Goal: Task Accomplishment & Management: Complete application form

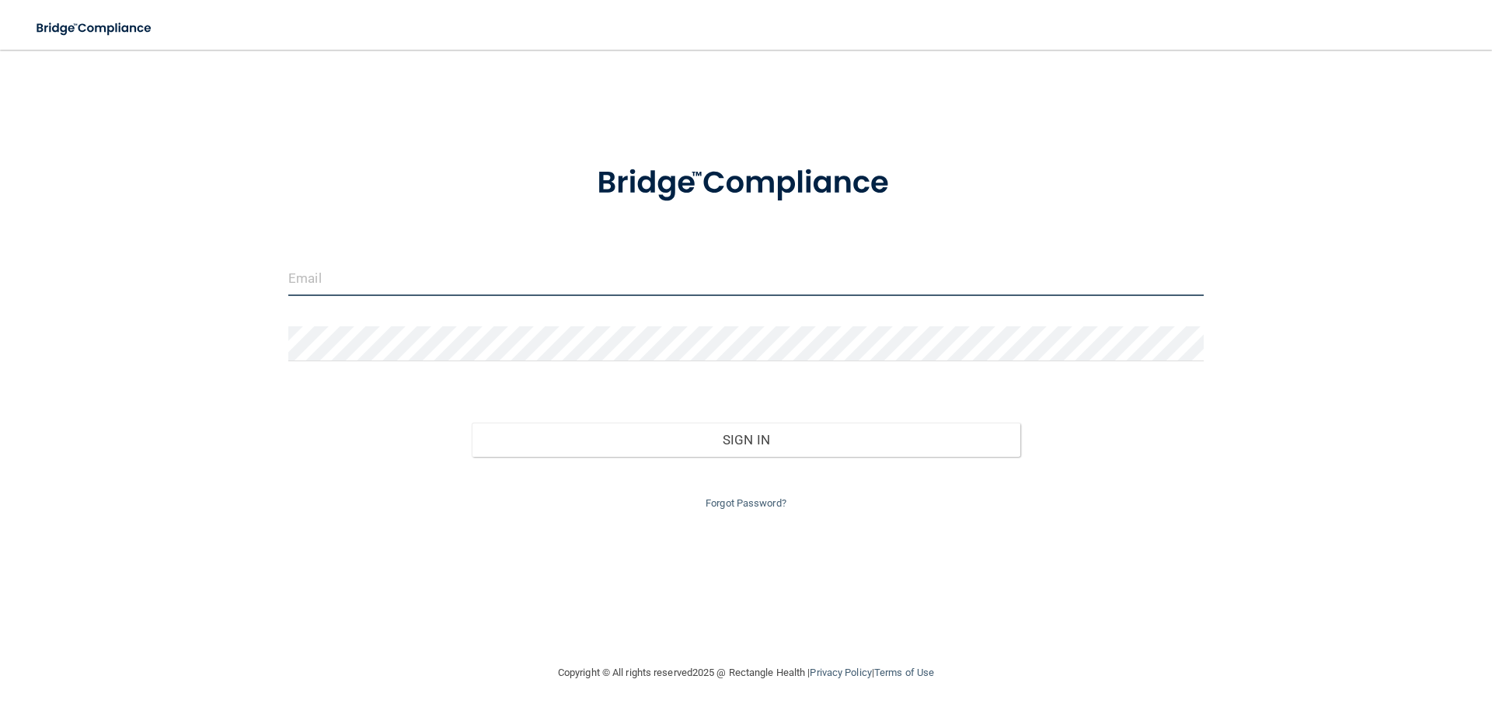
type input "[EMAIL_ADDRESS][DOMAIN_NAME]"
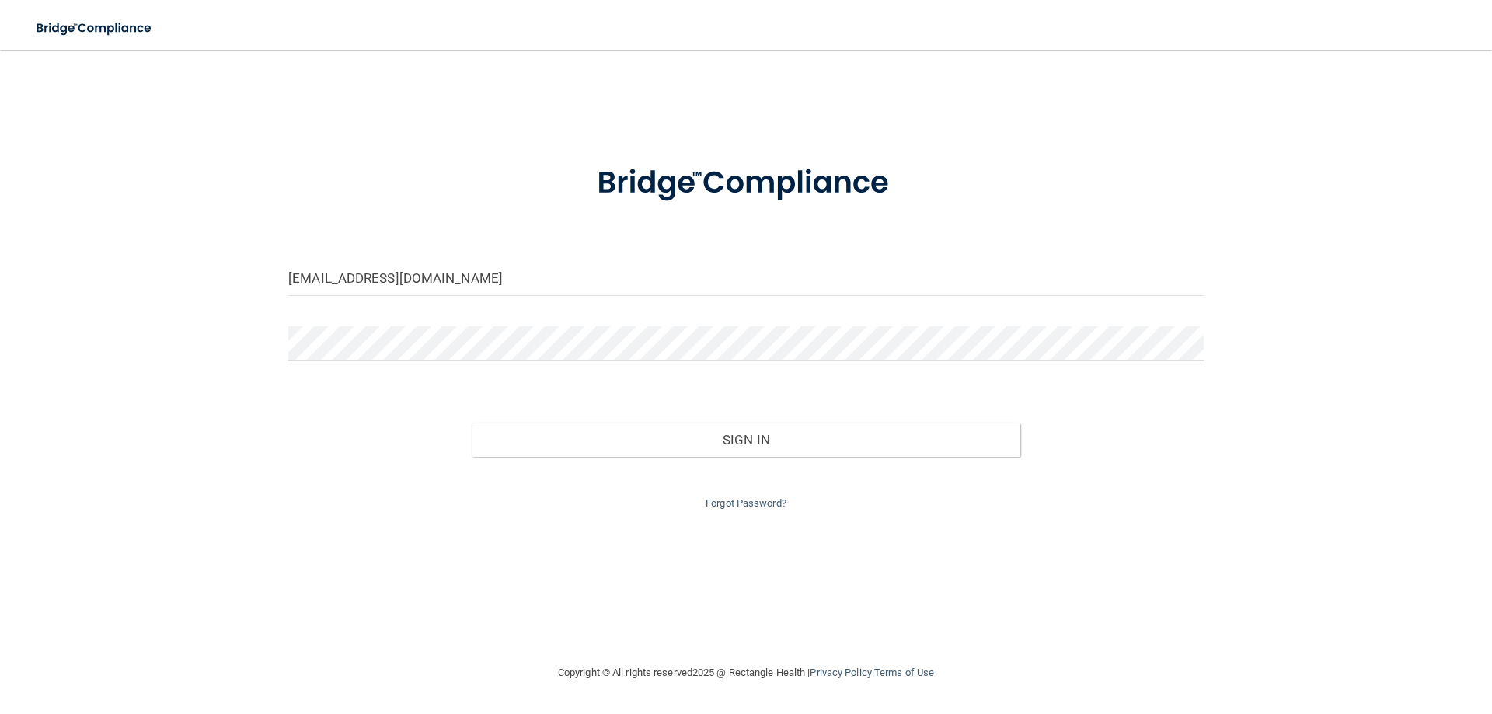
click at [354, 475] on div "Forgot Password?" at bounding box center [746, 485] width 939 height 56
click at [731, 420] on div "Sign In" at bounding box center [746, 424] width 939 height 65
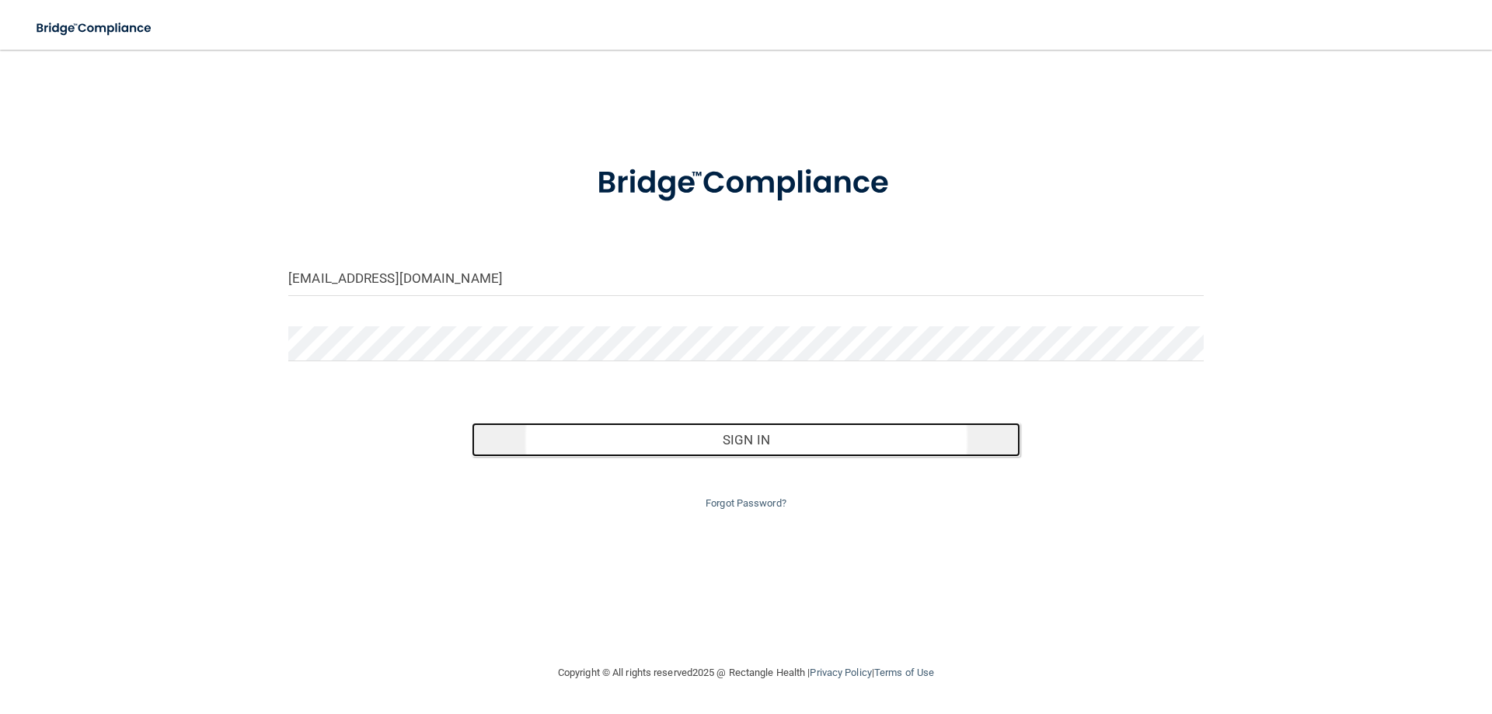
click at [727, 436] on button "Sign In" at bounding box center [746, 440] width 549 height 34
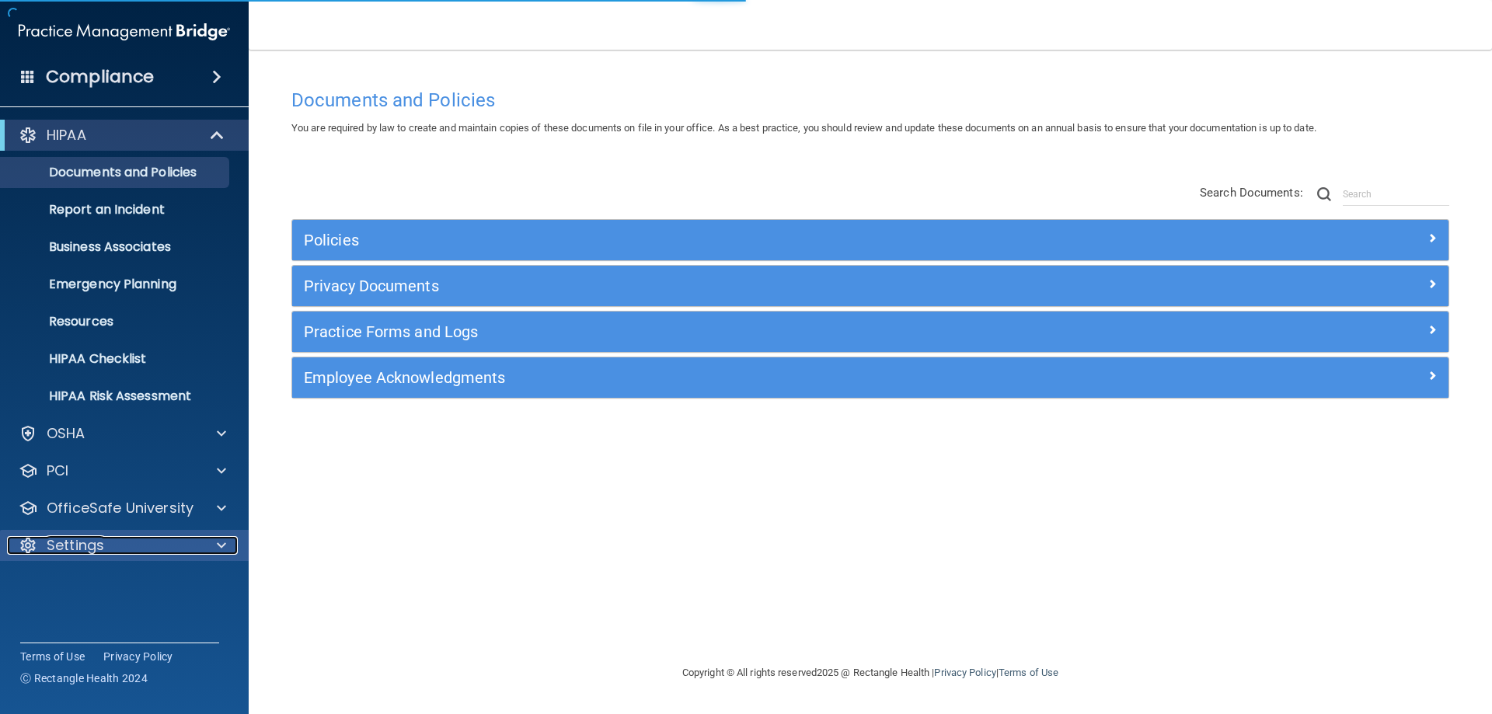
click at [55, 548] on p "Settings" at bounding box center [76, 545] width 58 height 19
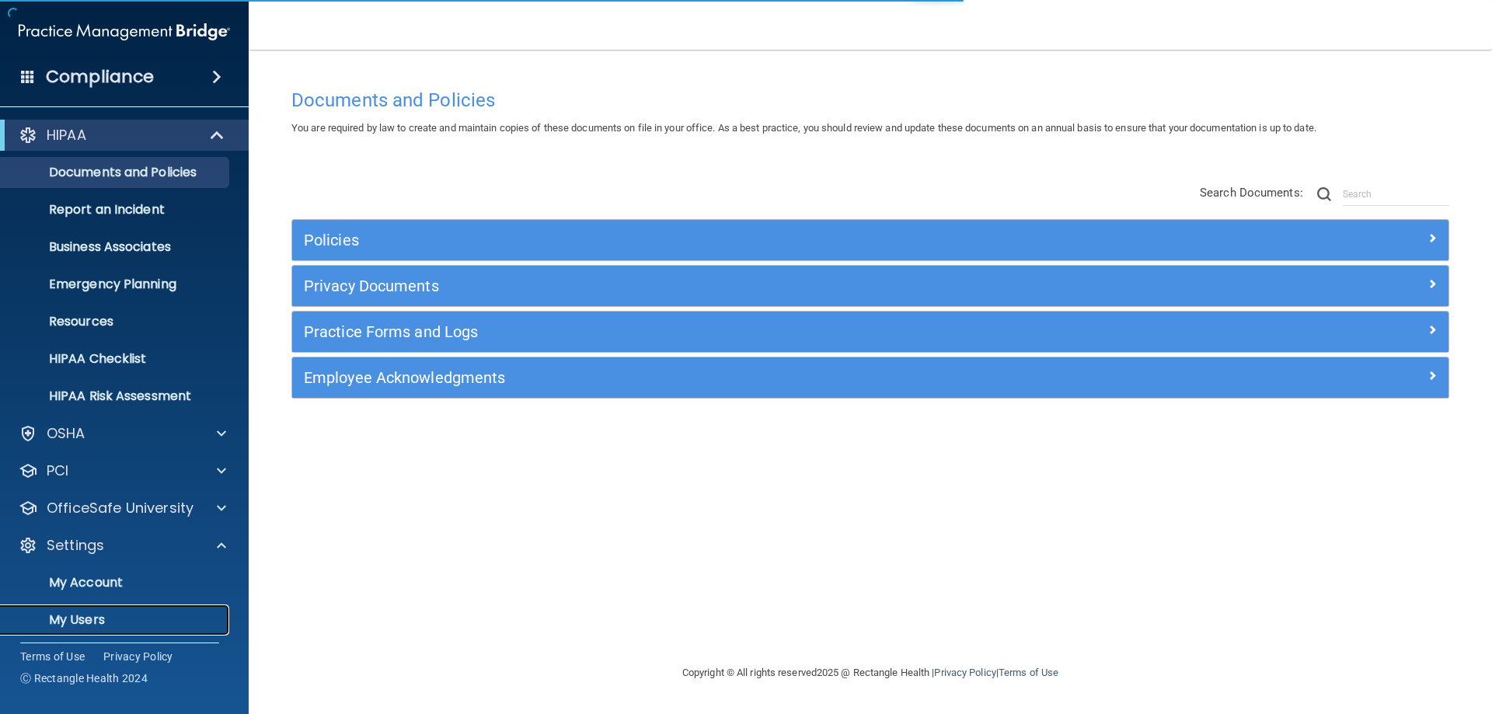
click at [79, 619] on p "My Users" at bounding box center [116, 620] width 212 height 16
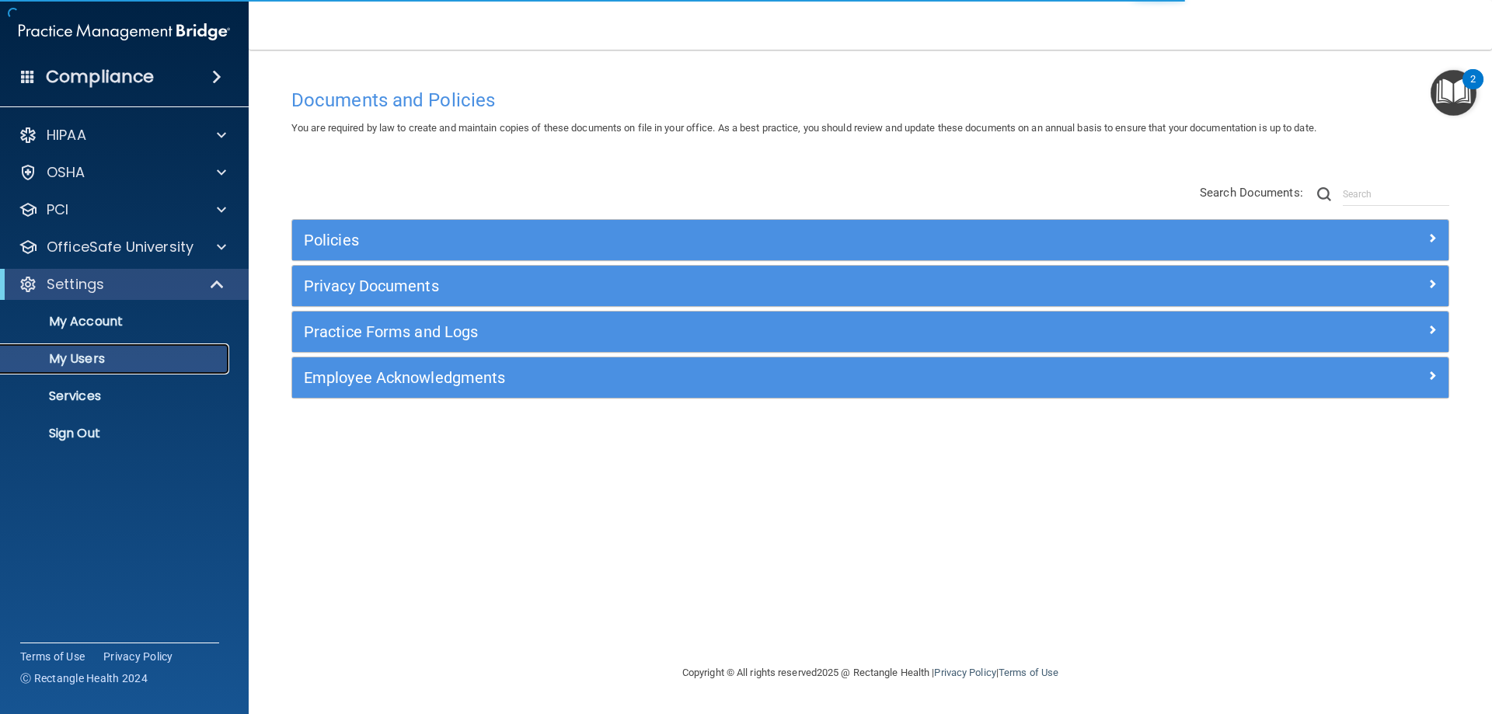
select select "20"
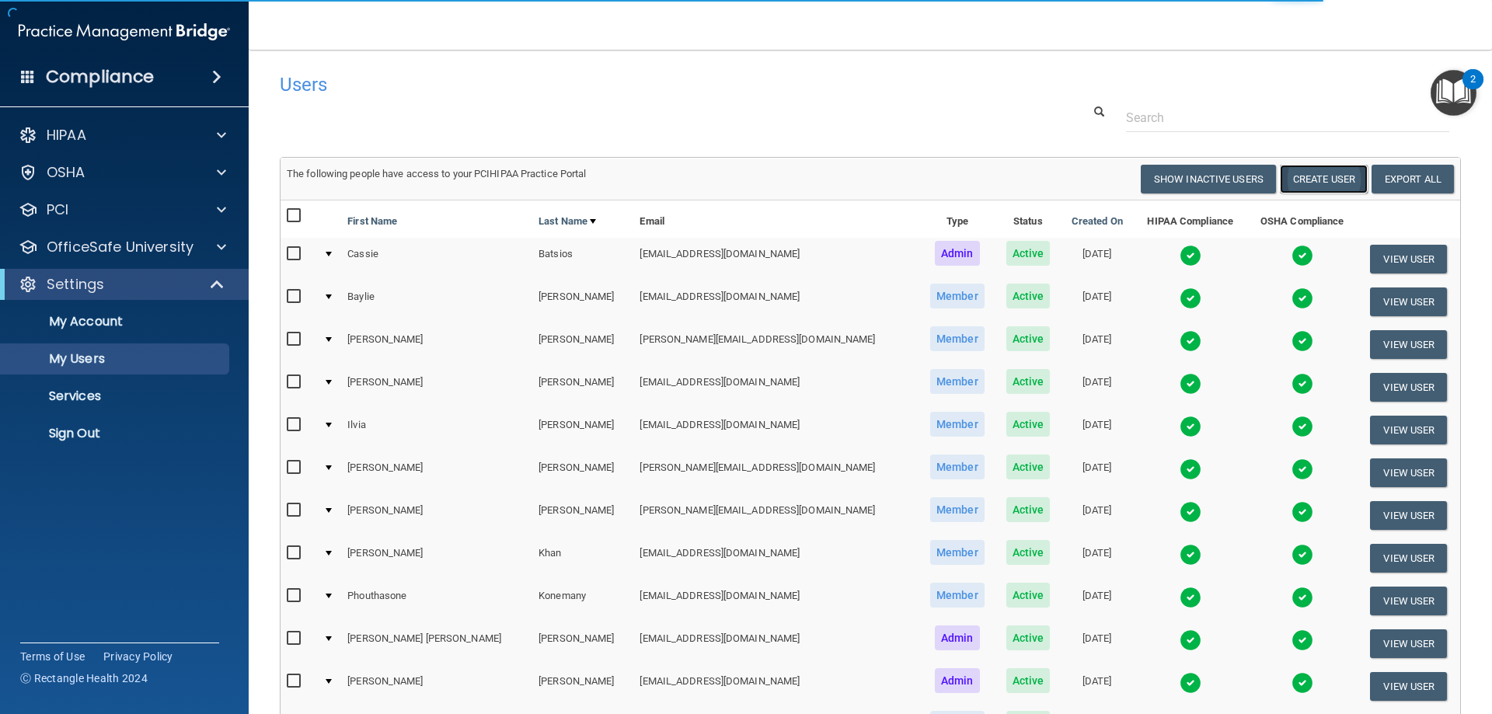
click at [1322, 172] on button "Create User" at bounding box center [1324, 179] width 88 height 29
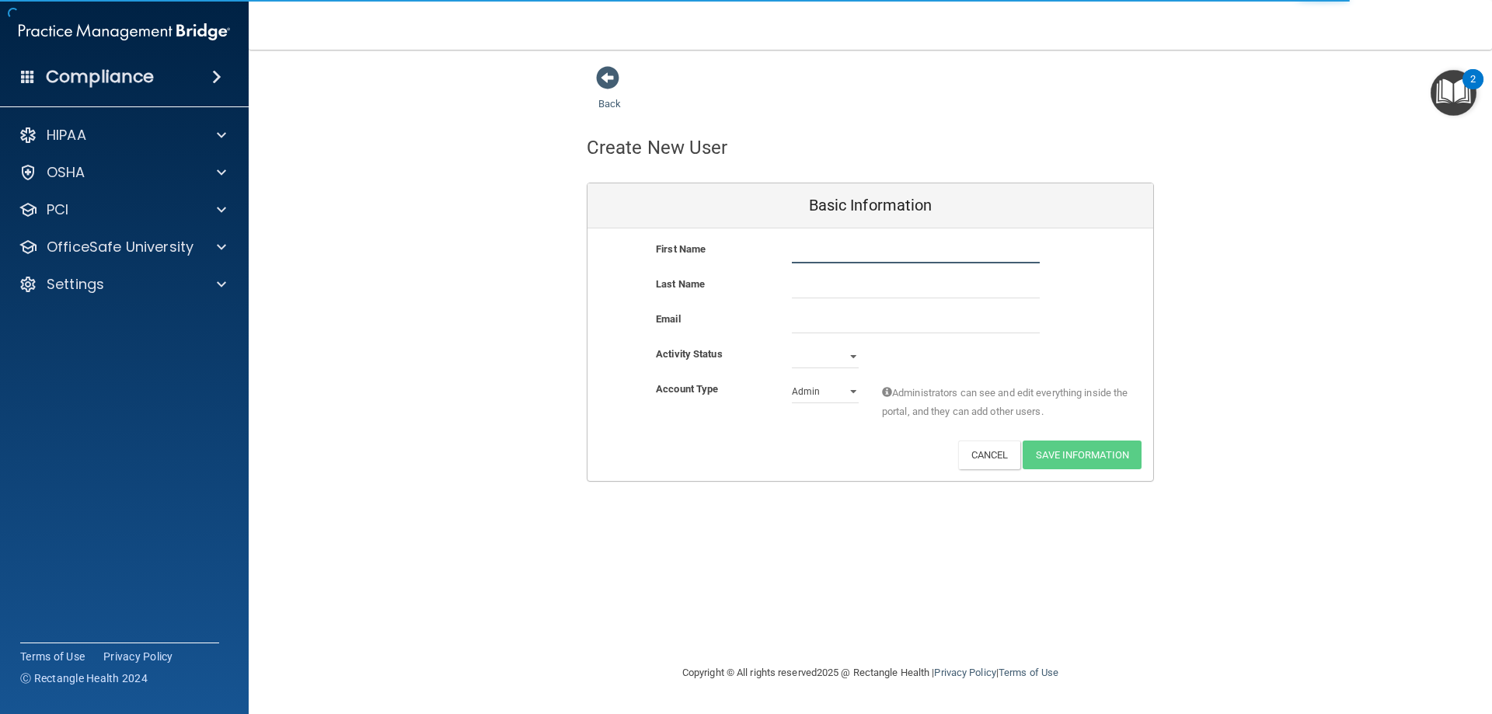
click at [838, 257] on input "text" at bounding box center [916, 251] width 248 height 23
type input "[PERSON_NAME]"
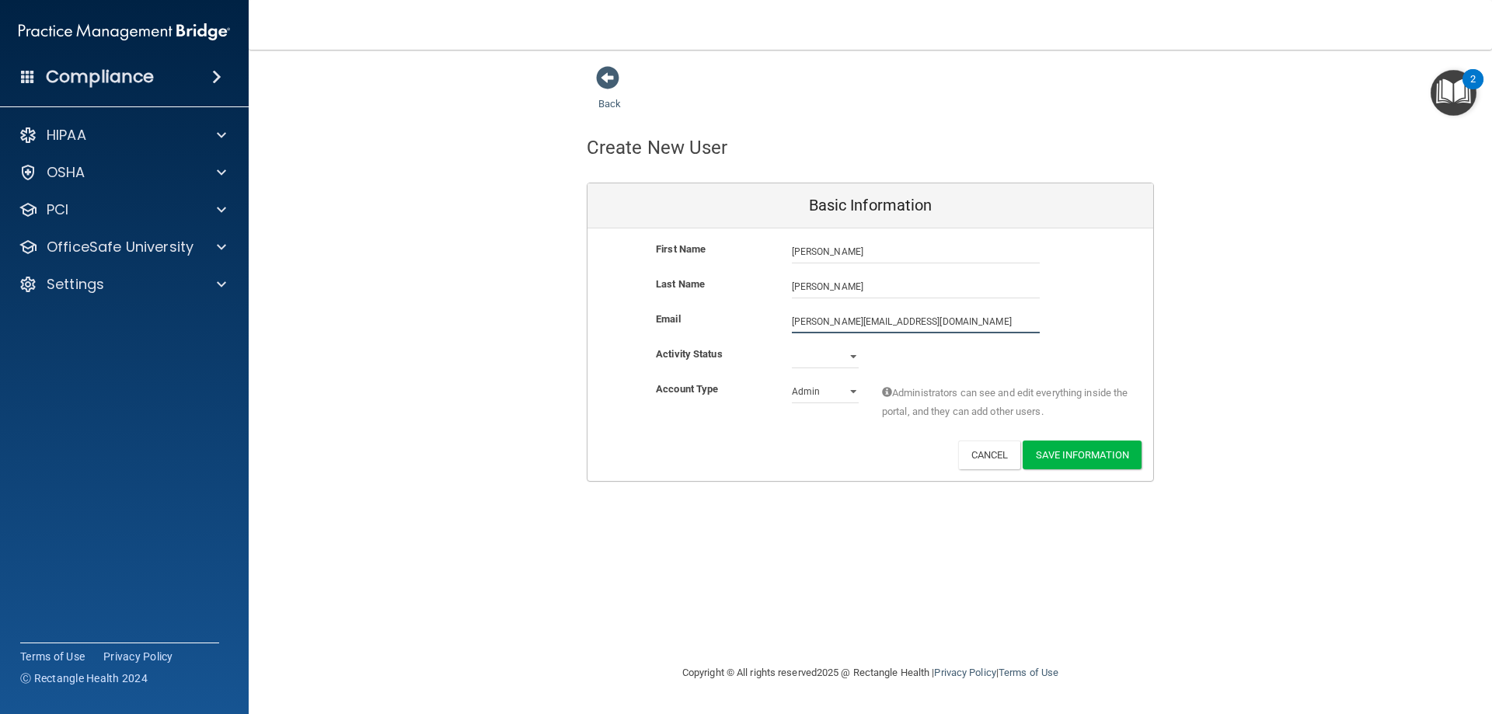
type input "[PERSON_NAME][EMAIL_ADDRESS][DOMAIN_NAME]"
click at [821, 354] on select "Active Inactive" at bounding box center [825, 359] width 67 height 23
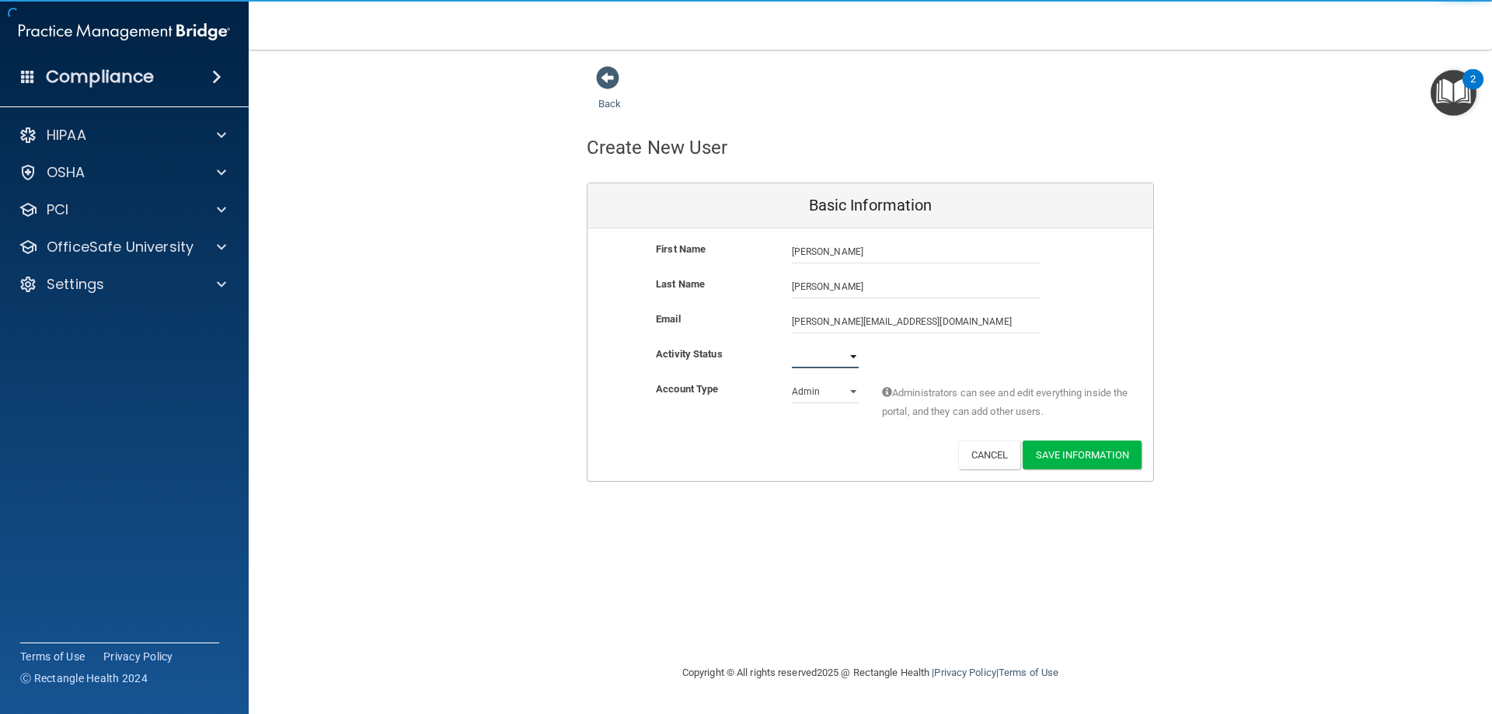
select select "active"
click at [792, 345] on select "Active Inactive" at bounding box center [825, 356] width 67 height 23
click at [847, 384] on select "Admin Member" at bounding box center [825, 391] width 67 height 23
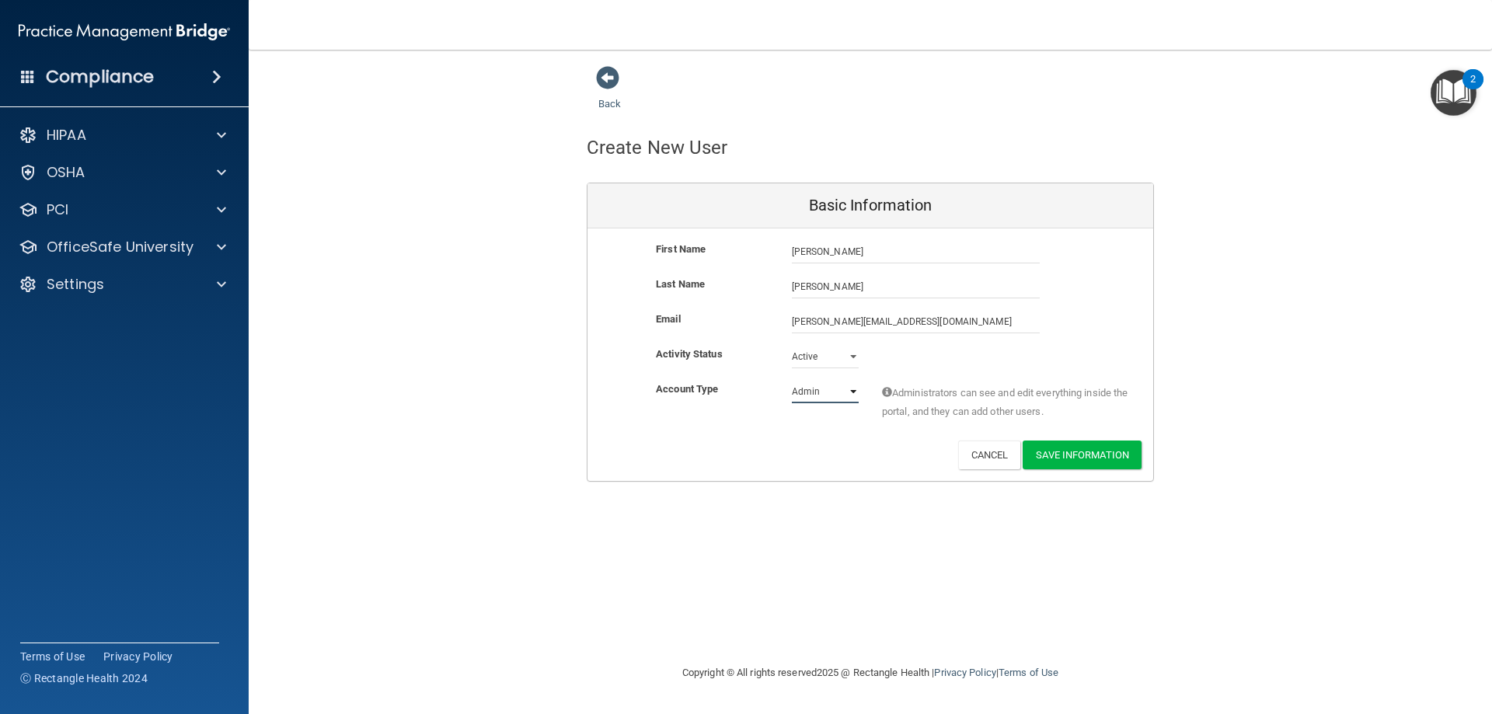
select select "practice_member"
click at [792, 380] on select "Admin Member" at bounding box center [825, 391] width 67 height 23
click at [1093, 455] on button "Save Information" at bounding box center [1082, 455] width 119 height 29
